Goal: Information Seeking & Learning: Understand process/instructions

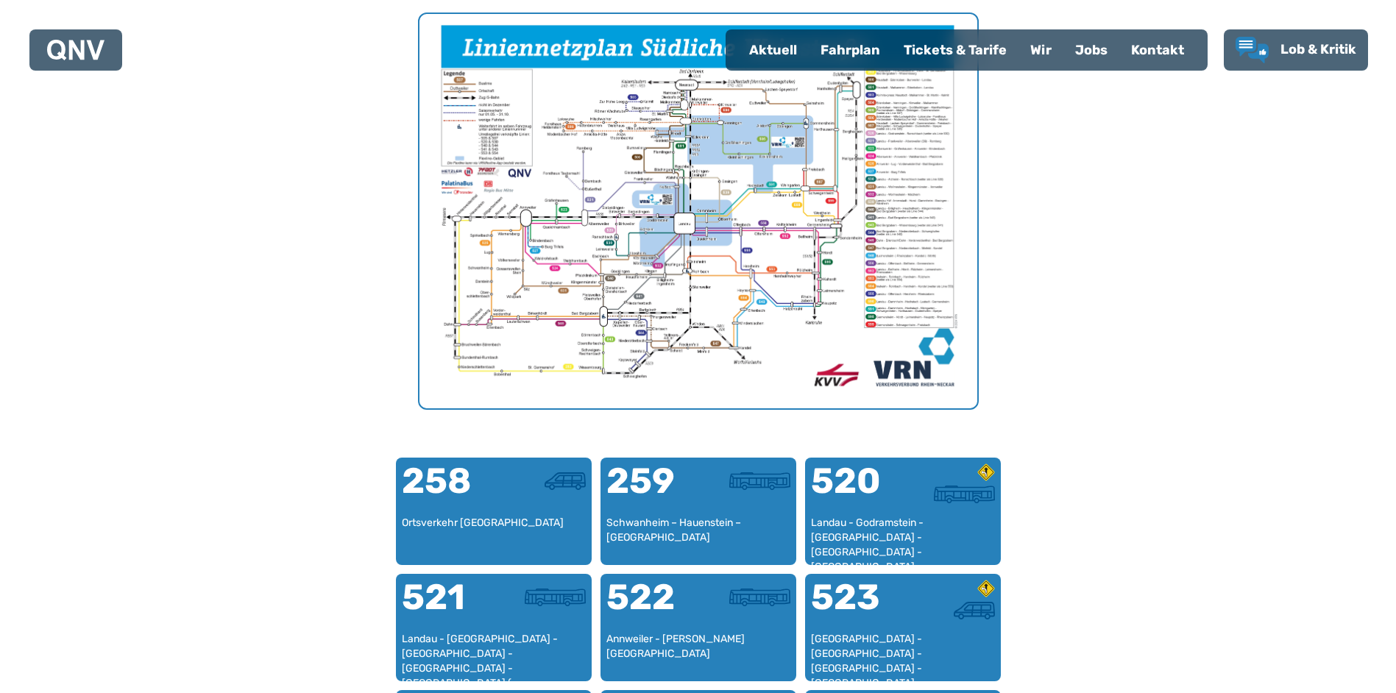
scroll to position [453, 0]
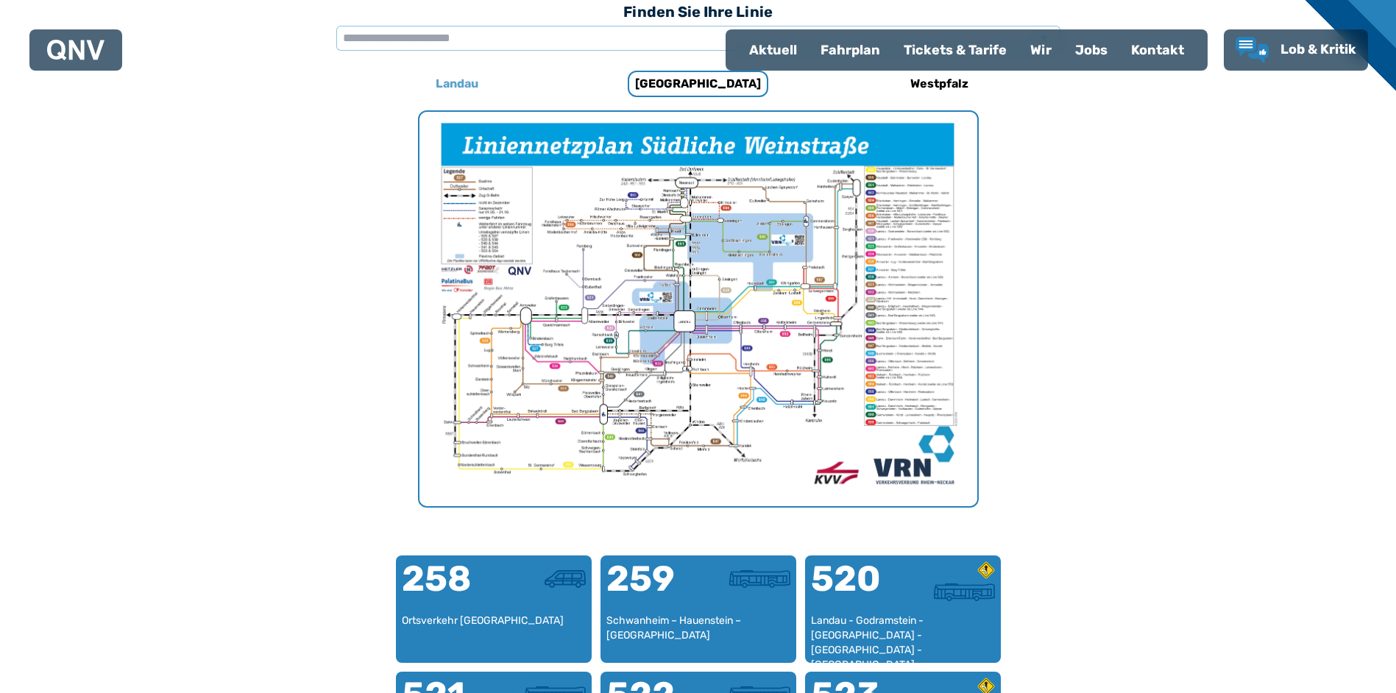
click at [456, 80] on h6 "Landau" at bounding box center [457, 84] width 54 height 24
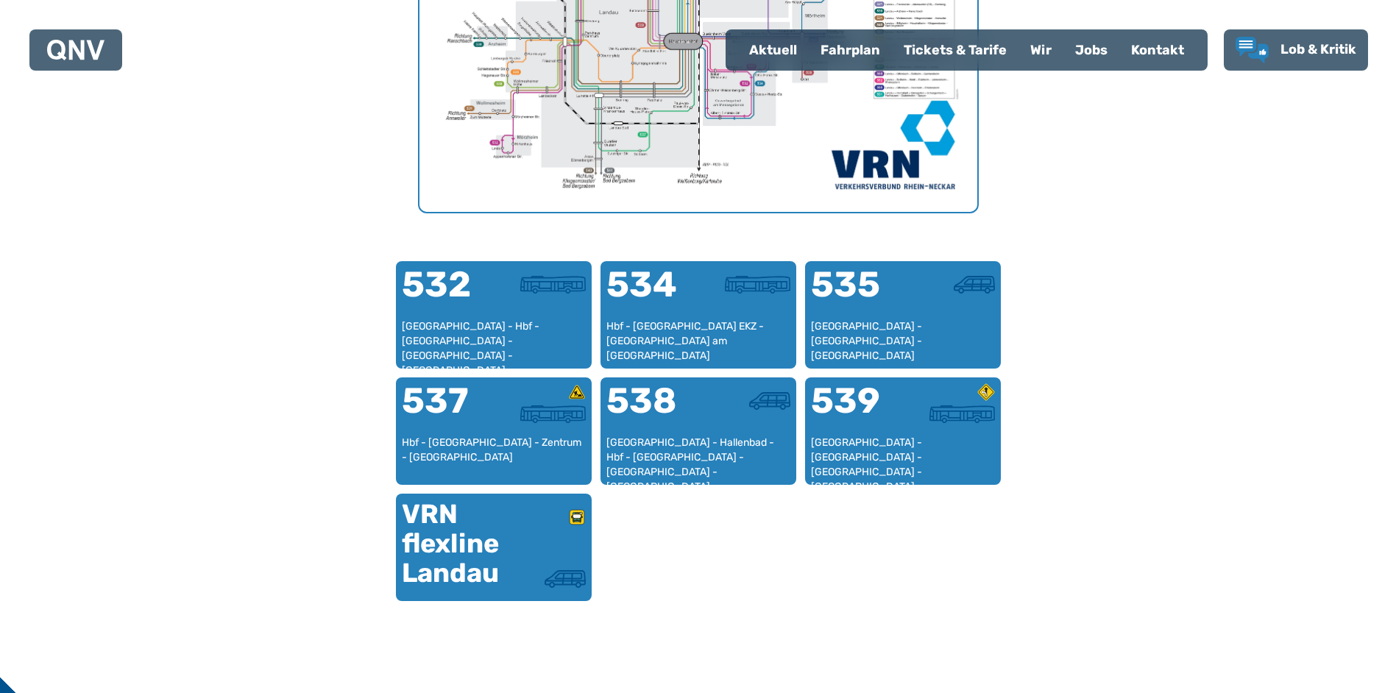
scroll to position [772, 0]
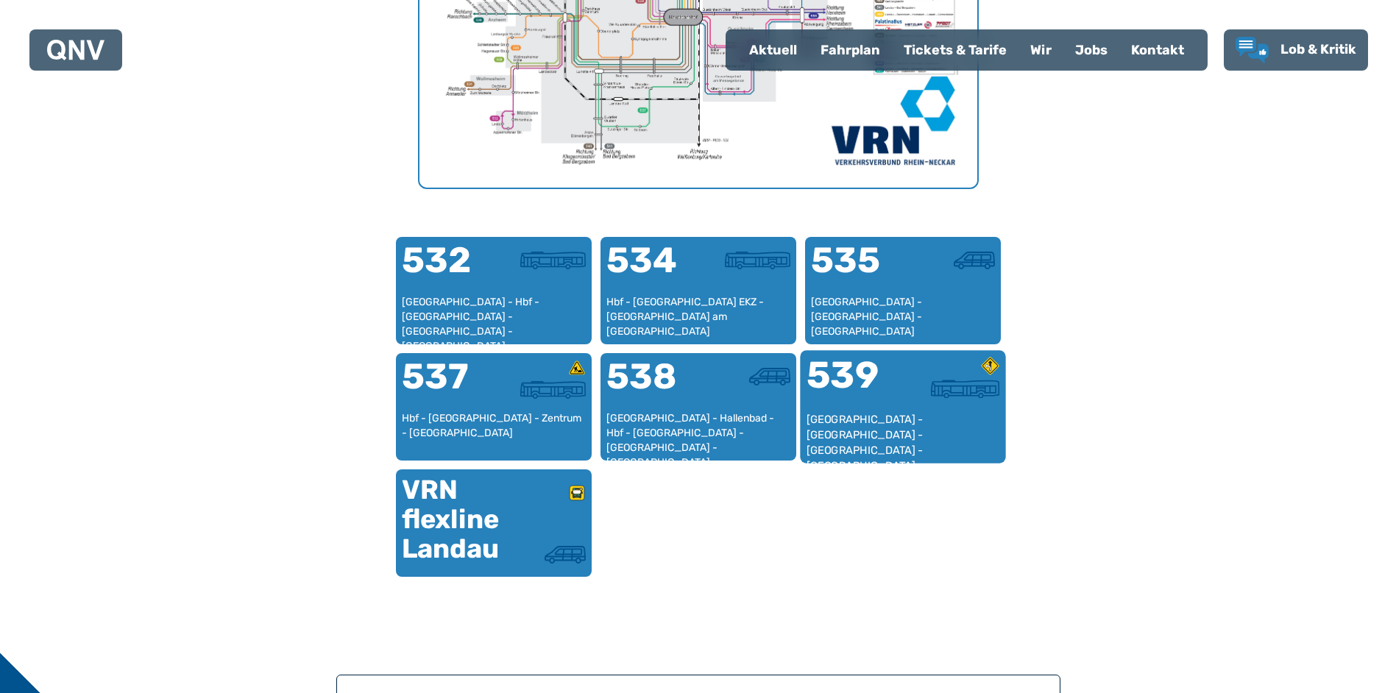
click at [847, 368] on div "539" at bounding box center [854, 384] width 96 height 55
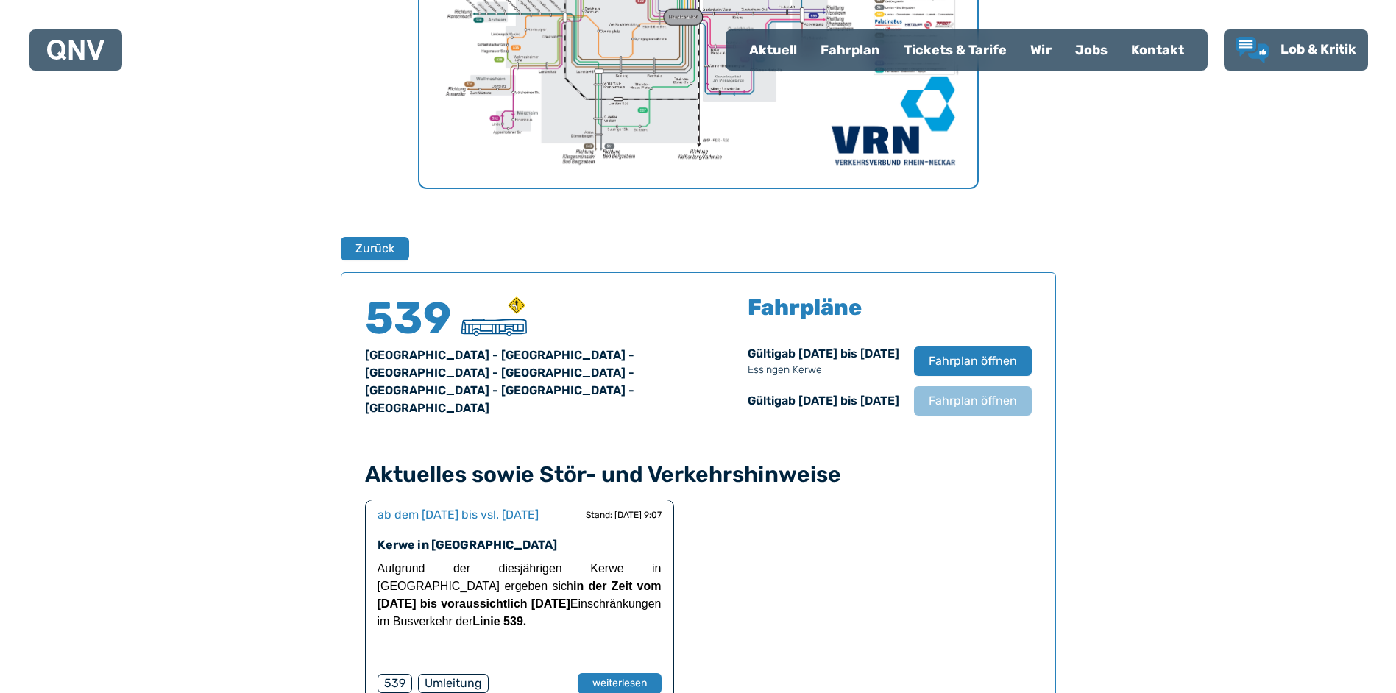
scroll to position [970, 0]
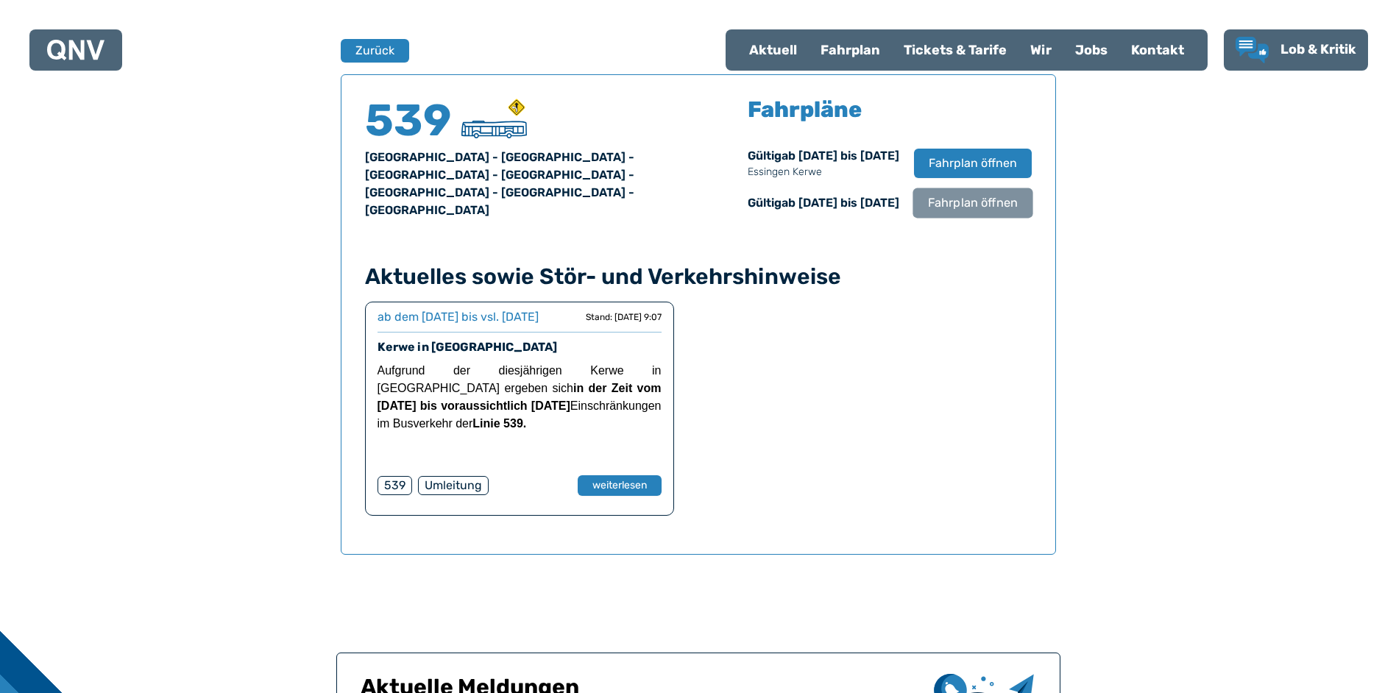
click at [967, 212] on span "Fahrplan öffnen" at bounding box center [973, 203] width 90 height 18
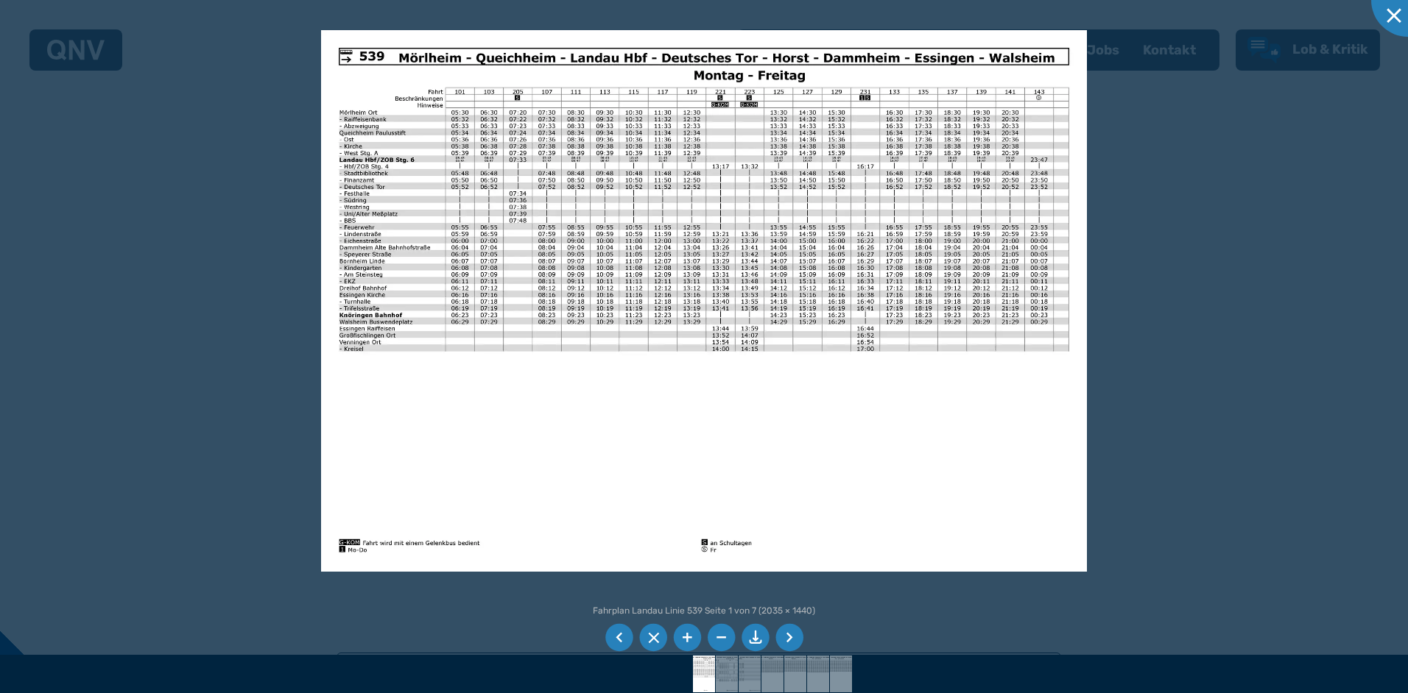
click at [685, 637] on li at bounding box center [687, 638] width 28 height 28
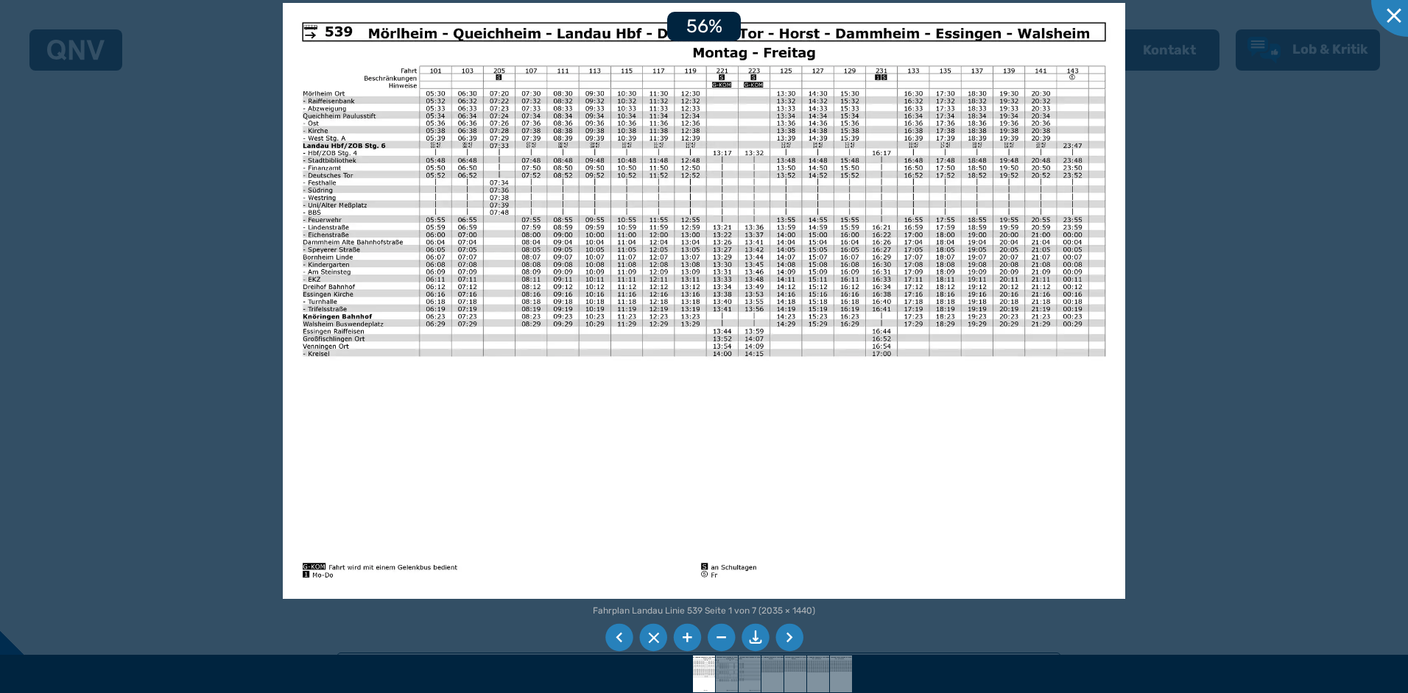
click at [685, 637] on li at bounding box center [687, 638] width 28 height 28
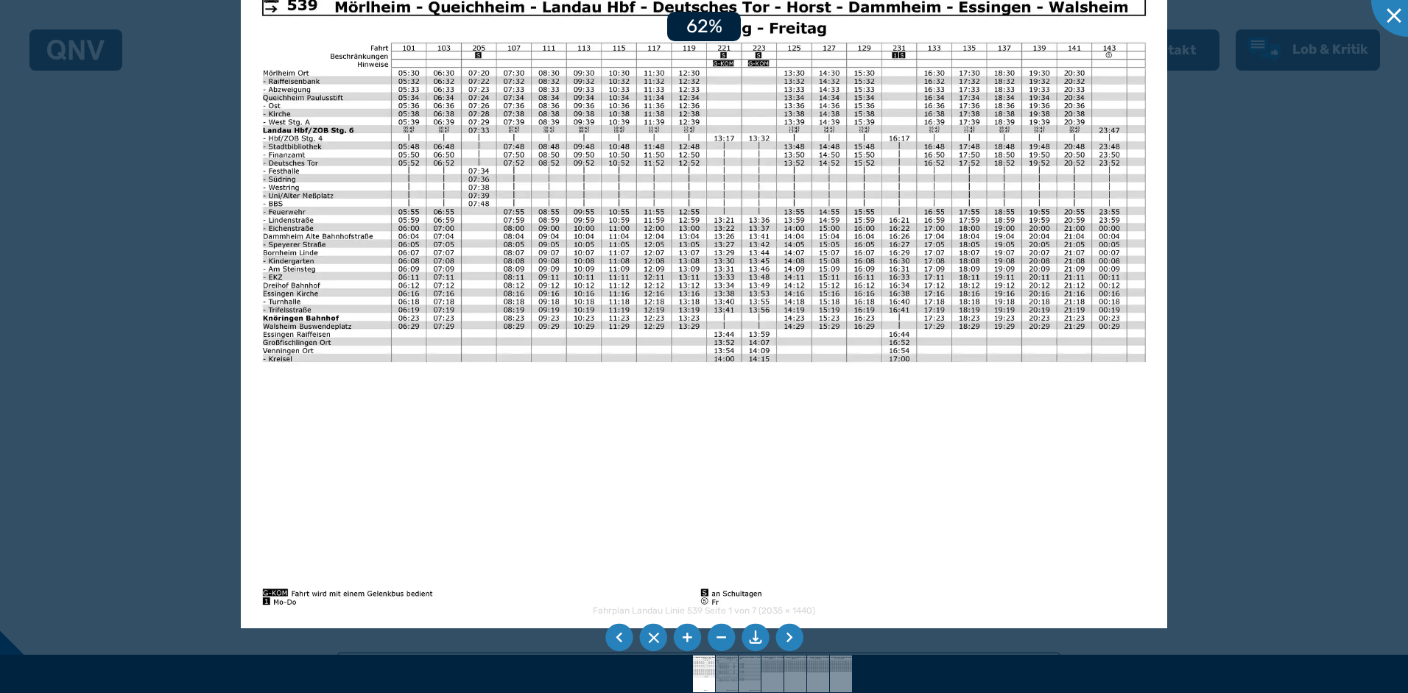
click at [685, 637] on li at bounding box center [687, 638] width 28 height 28
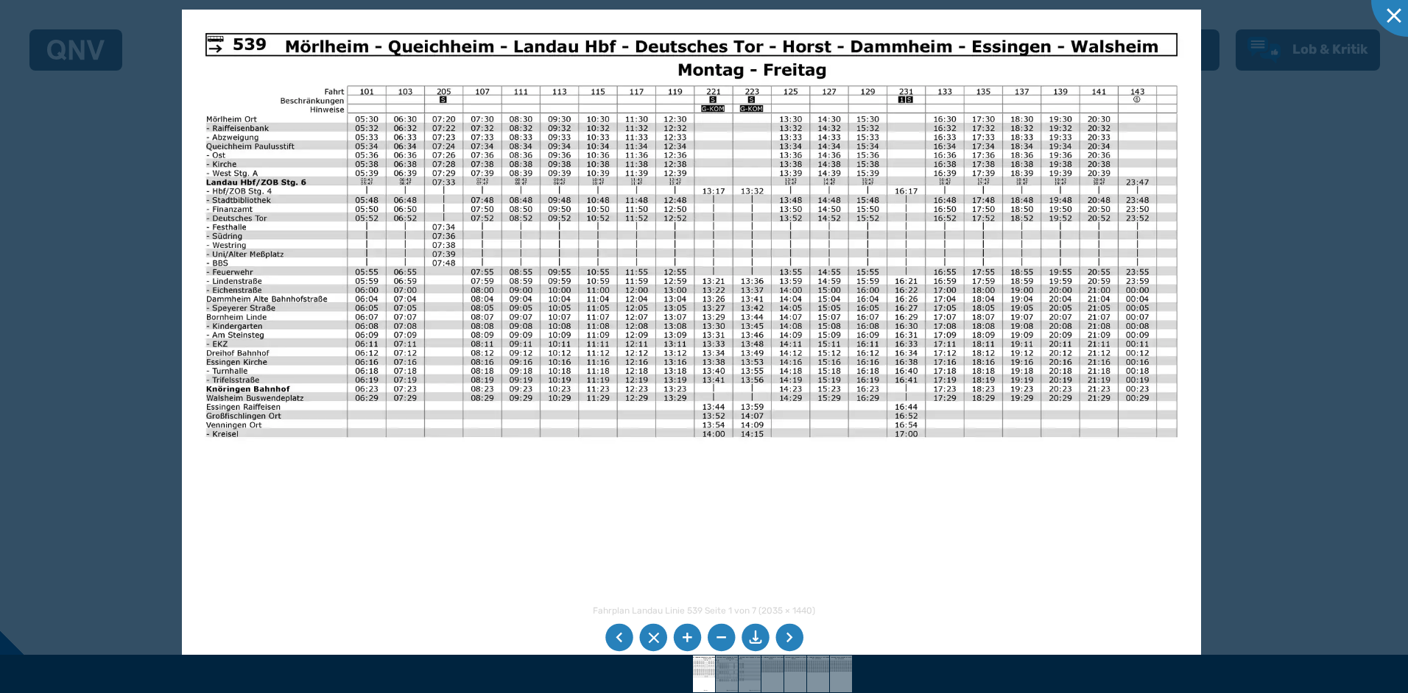
click at [731, 504] on img at bounding box center [692, 370] width 1020 height 721
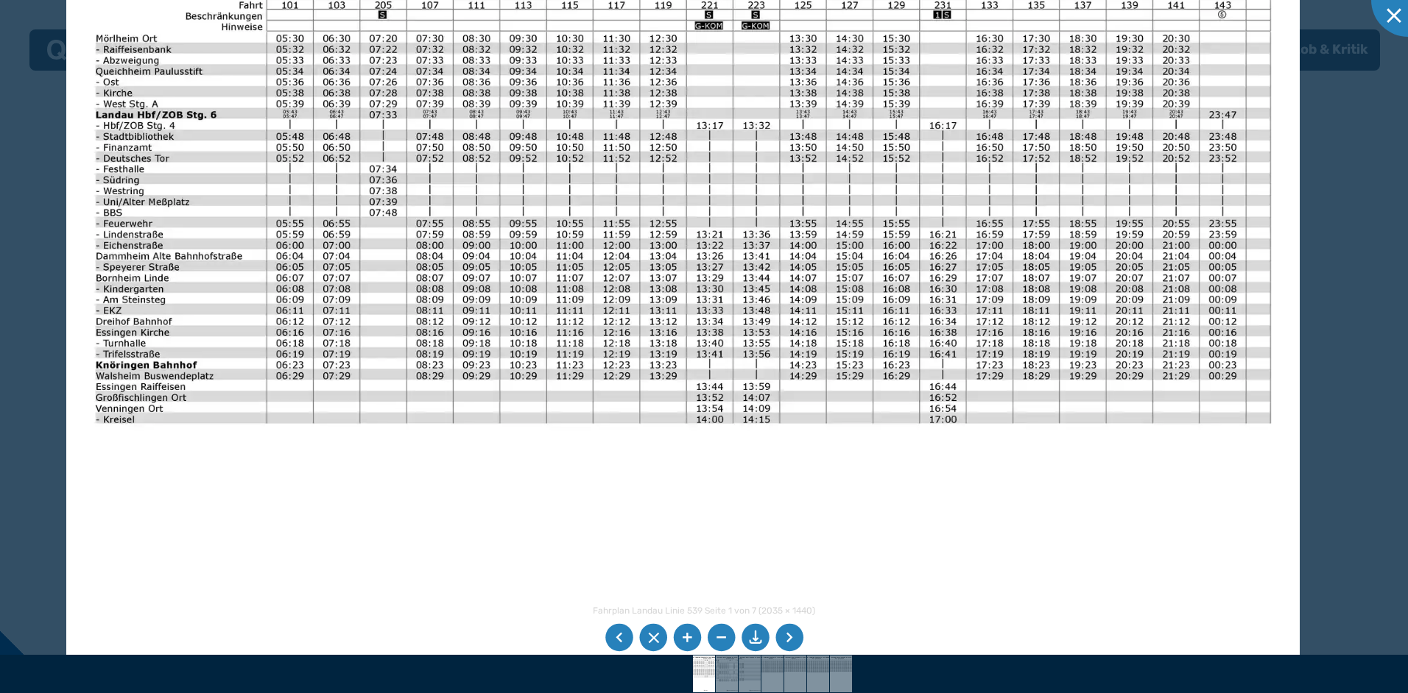
click at [788, 635] on li at bounding box center [789, 638] width 28 height 28
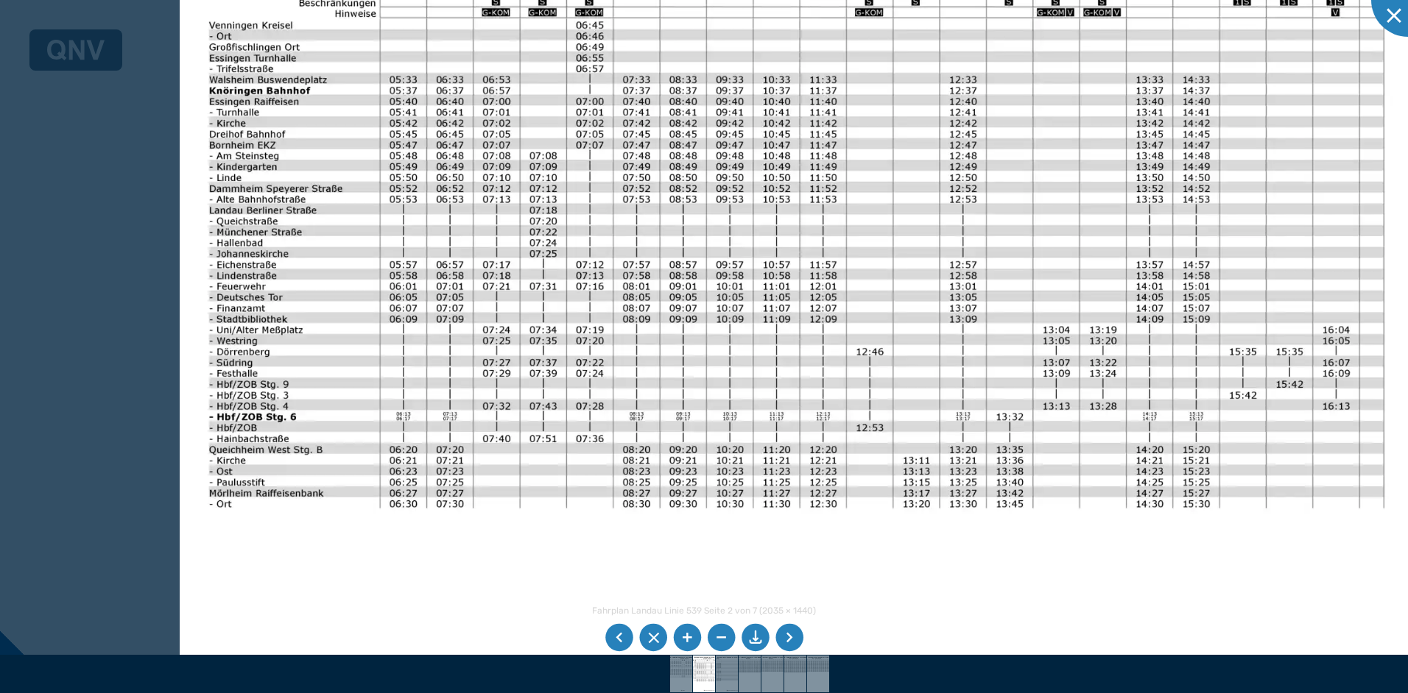
click at [616, 540] on img at bounding box center [797, 329] width 1234 height 873
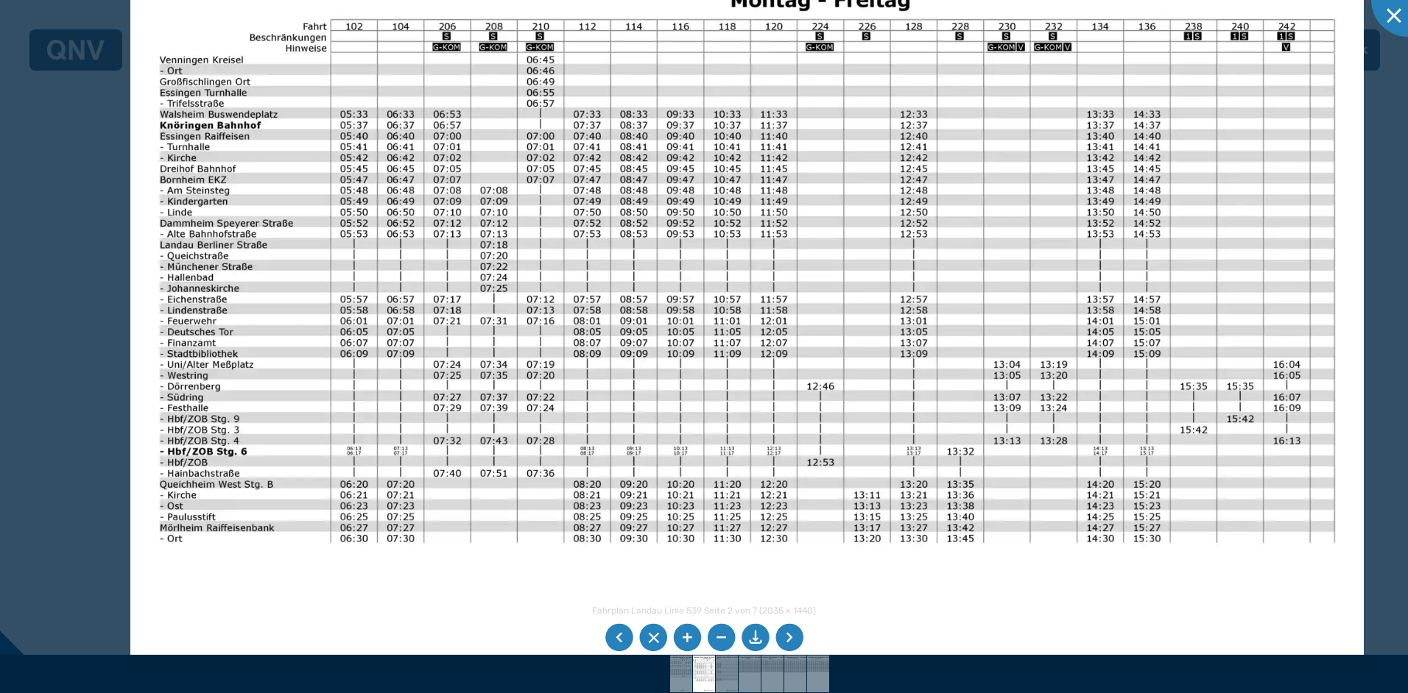
click at [761, 590] on img at bounding box center [747, 363] width 1234 height 873
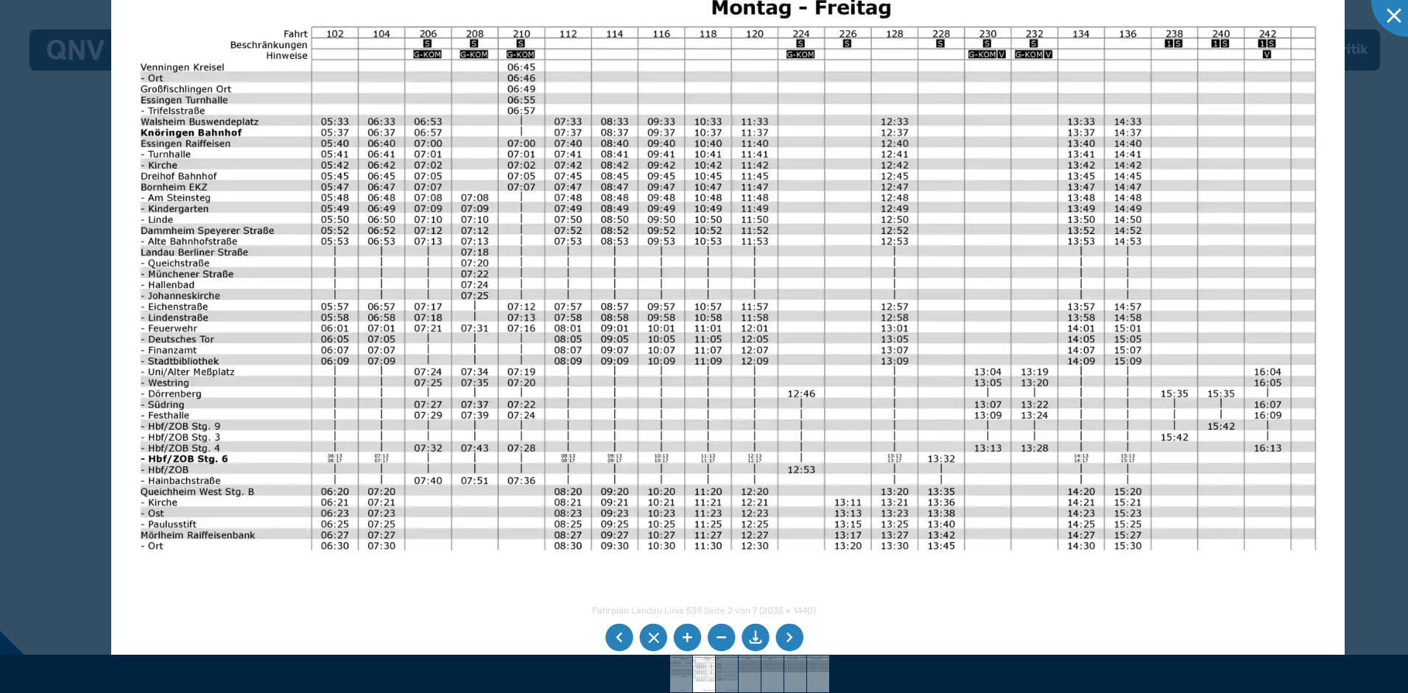
click at [843, 370] on img at bounding box center [728, 370] width 1234 height 873
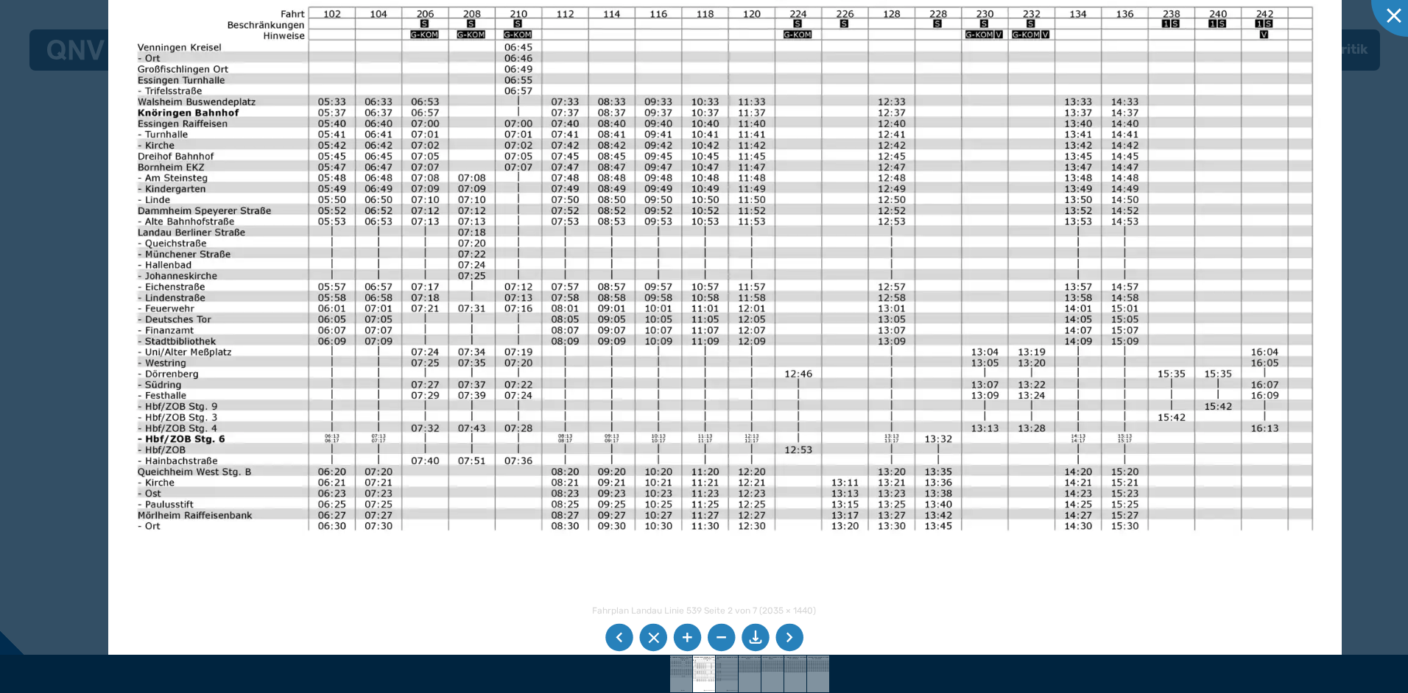
click at [788, 633] on li at bounding box center [789, 638] width 28 height 28
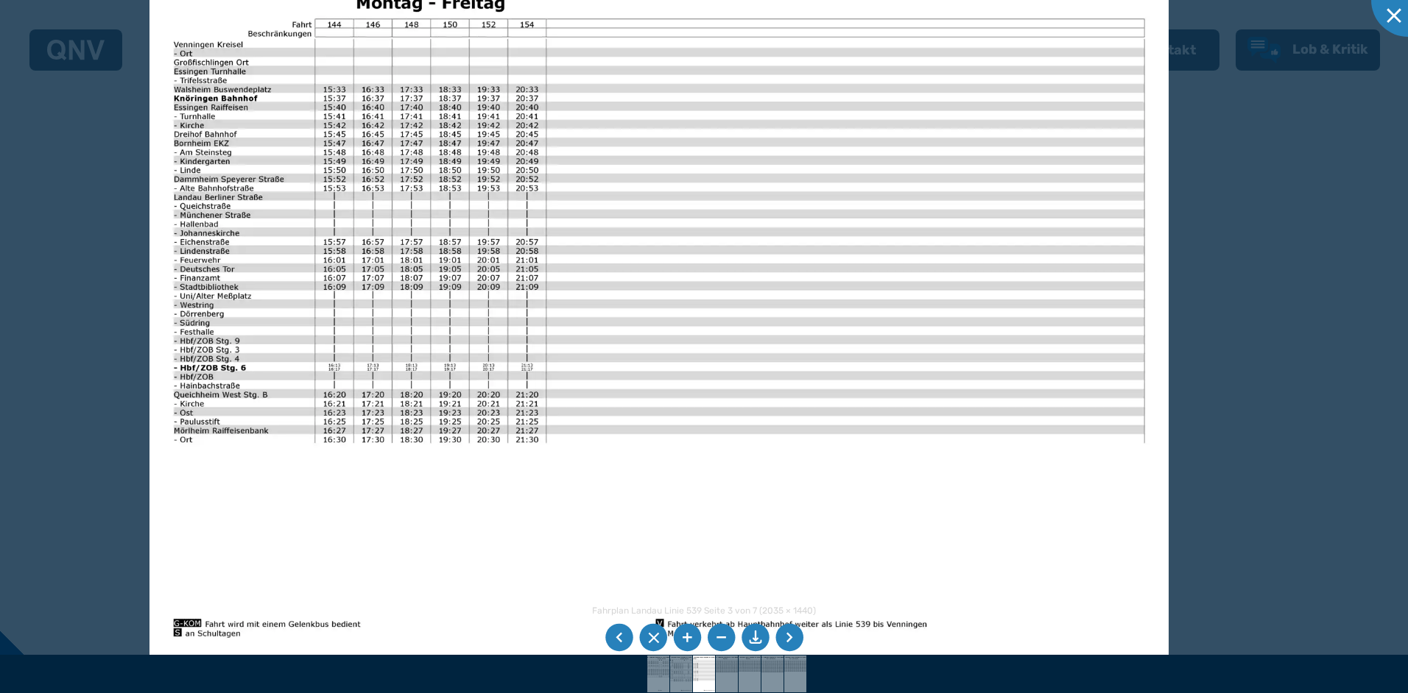
click at [755, 500] on img at bounding box center [659, 303] width 1020 height 721
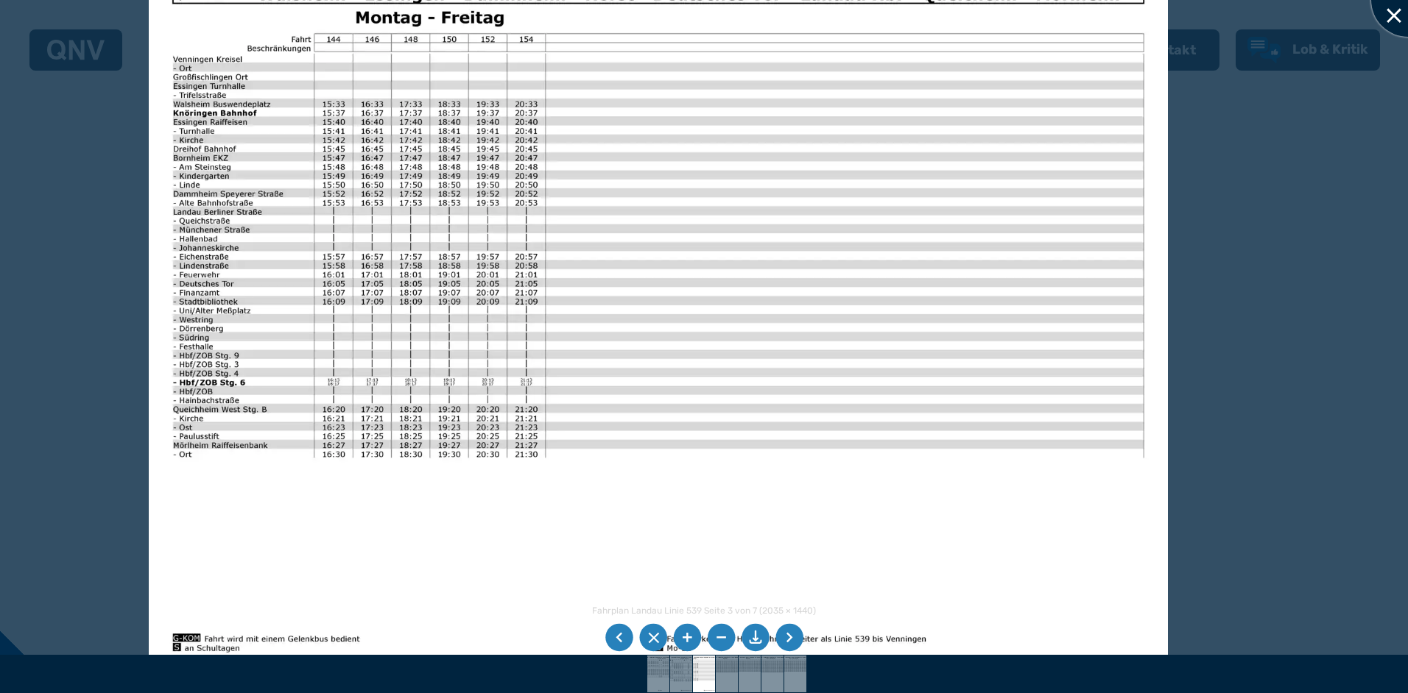
click at [1396, 13] on div at bounding box center [1408, 0] width 74 height 74
